Goal: Task Accomplishment & Management: Complete application form

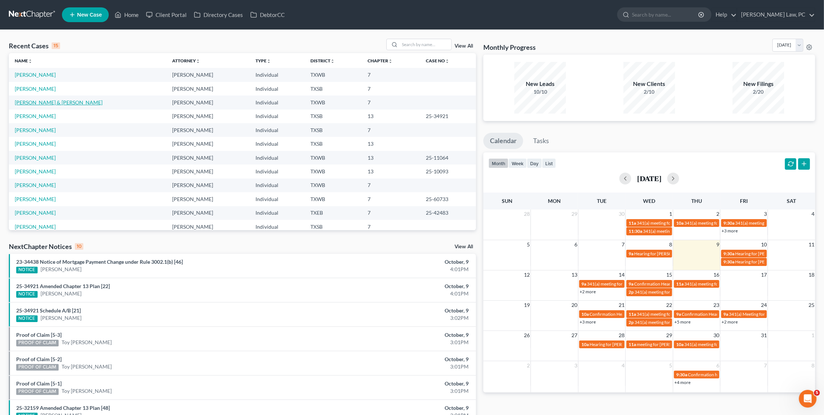
click at [36, 101] on link "[PERSON_NAME] & [PERSON_NAME]" at bounding box center [59, 102] width 88 height 6
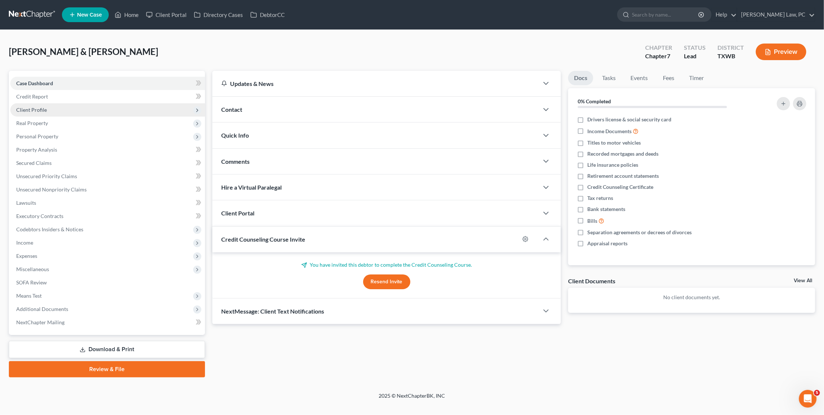
click at [45, 109] on span "Client Profile" at bounding box center [31, 110] width 31 height 6
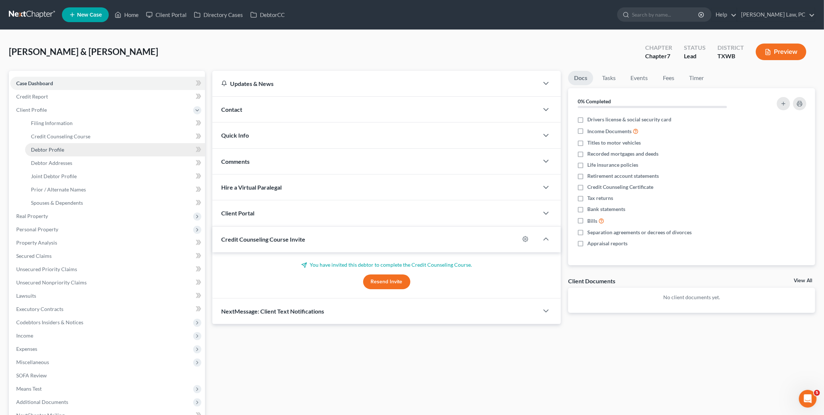
click at [55, 146] on span "Debtor Profile" at bounding box center [47, 149] width 33 height 6
select select "1"
select select "6"
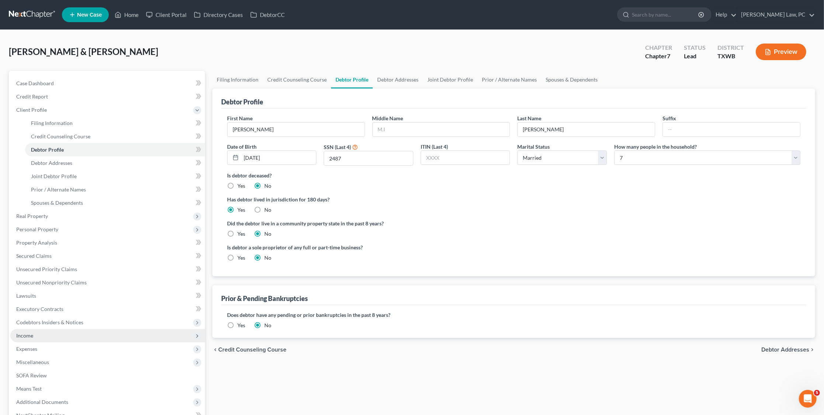
click at [33, 329] on span "Income" at bounding box center [107, 335] width 195 height 13
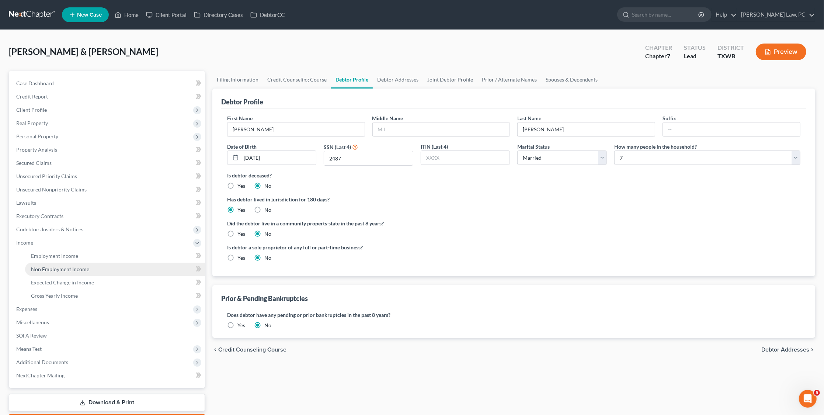
click at [61, 266] on span "Non Employment Income" at bounding box center [60, 269] width 58 height 6
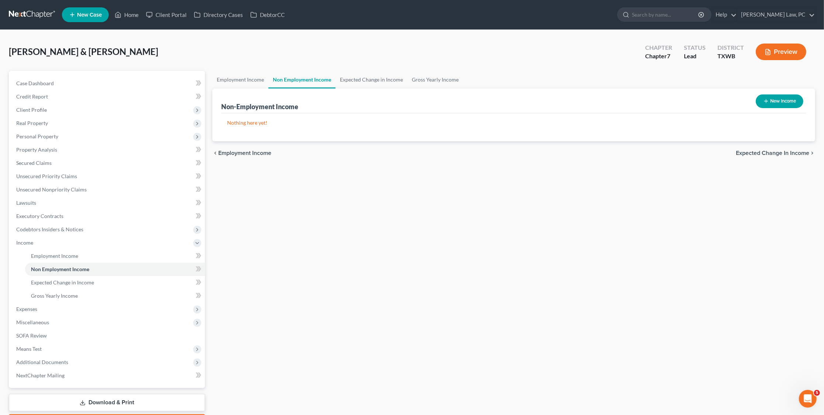
click at [777, 106] on button "New Income" at bounding box center [780, 101] width 48 height 14
select select "0"
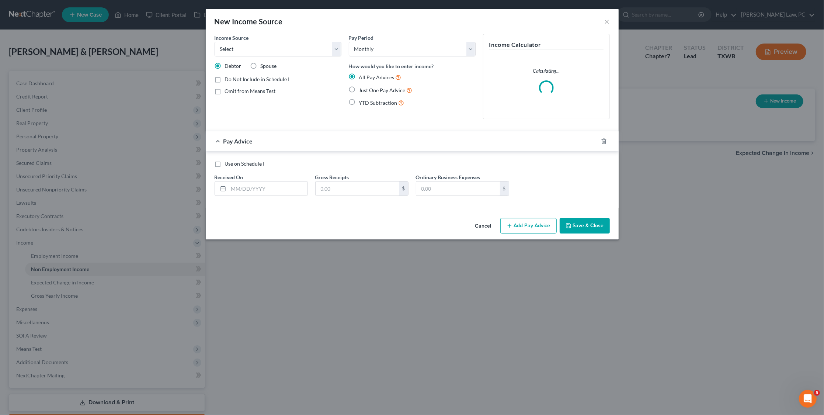
click at [359, 86] on label "Just One Pay Advice" at bounding box center [385, 90] width 53 height 8
click at [362, 86] on input "Just One Pay Advice" at bounding box center [364, 88] width 5 height 5
radio input "true"
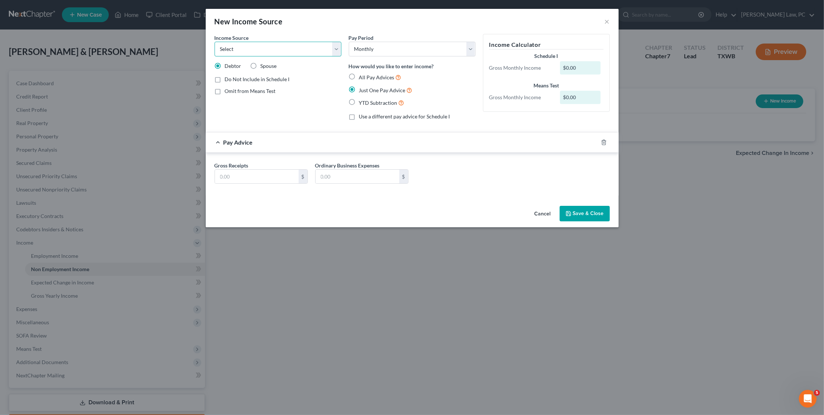
select select "5"
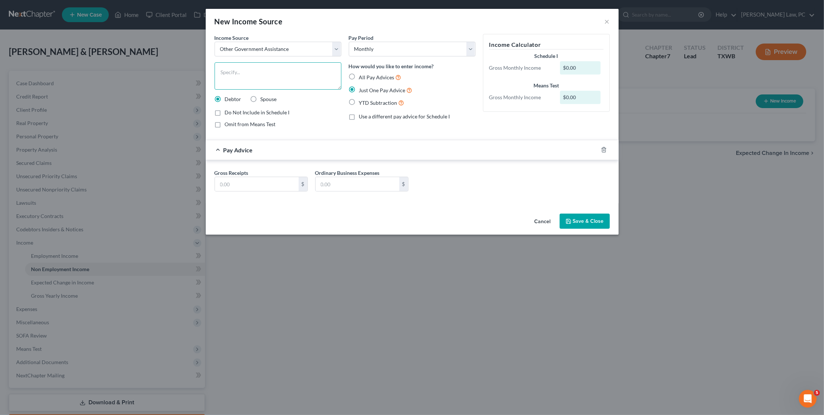
click at [275, 78] on textarea at bounding box center [278, 75] width 127 height 27
type textarea "Adoption Subsidy"
click at [250, 183] on input "text" at bounding box center [257, 184] width 84 height 14
type input "1,301"
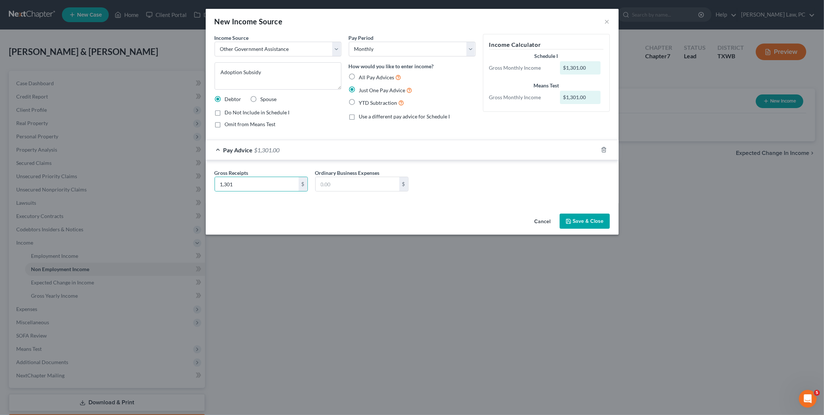
click at [594, 217] on button "Save & Close" at bounding box center [585, 220] width 50 height 15
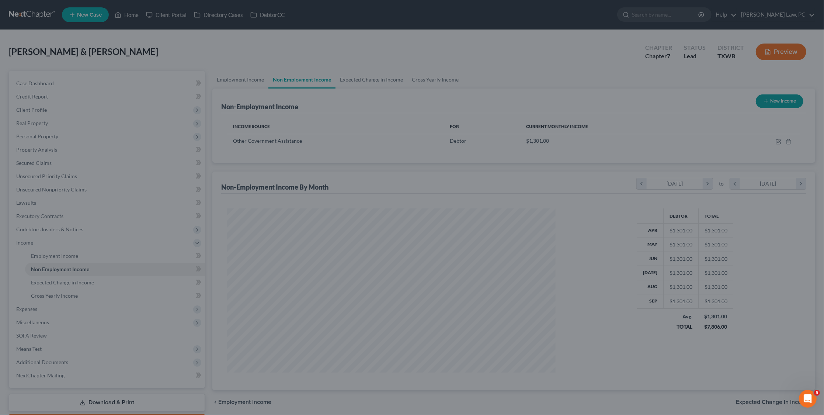
scroll to position [164, 343]
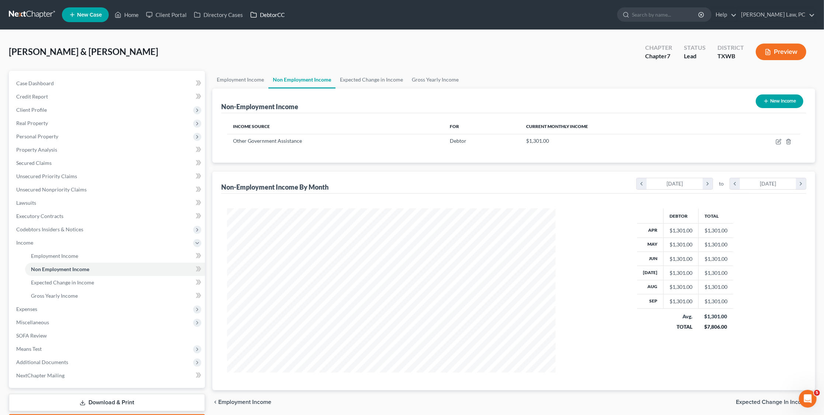
click at [264, 13] on link "DebtorCC" at bounding box center [268, 14] width 42 height 13
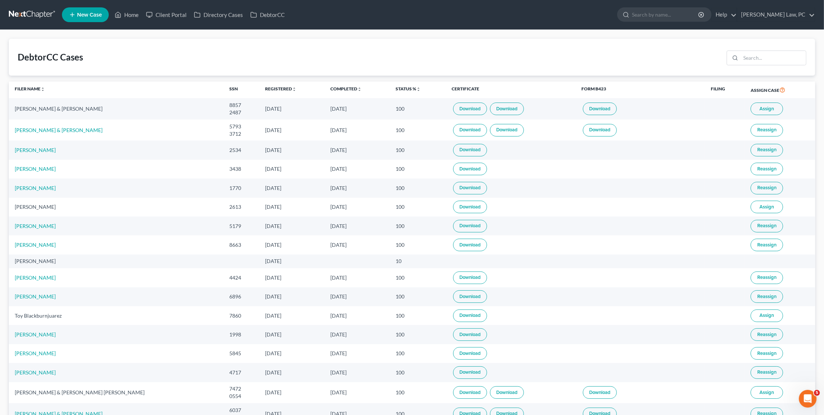
click at [453, 110] on link "Download" at bounding box center [470, 108] width 34 height 13
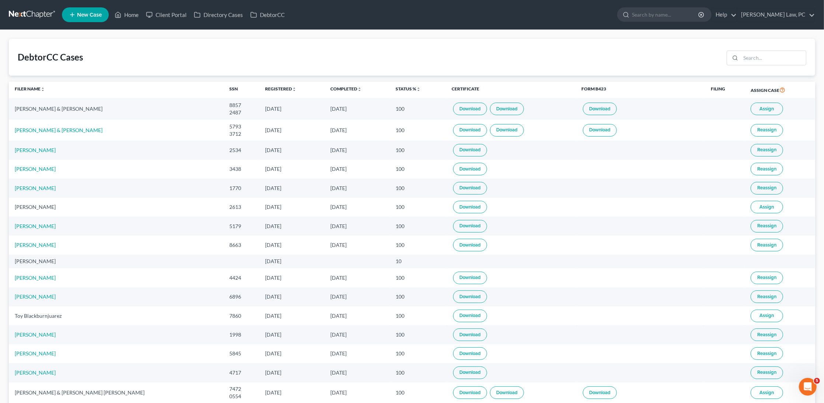
click at [490, 109] on link "Download" at bounding box center [507, 108] width 34 height 13
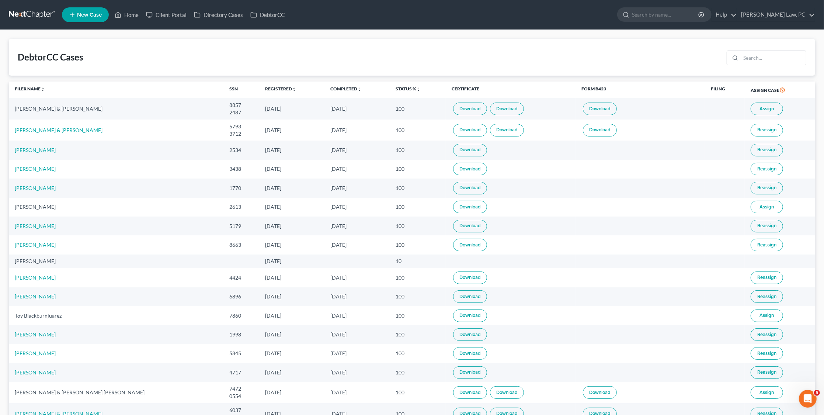
click at [29, 14] on link at bounding box center [32, 14] width 47 height 13
